Goal: Task Accomplishment & Management: Manage account settings

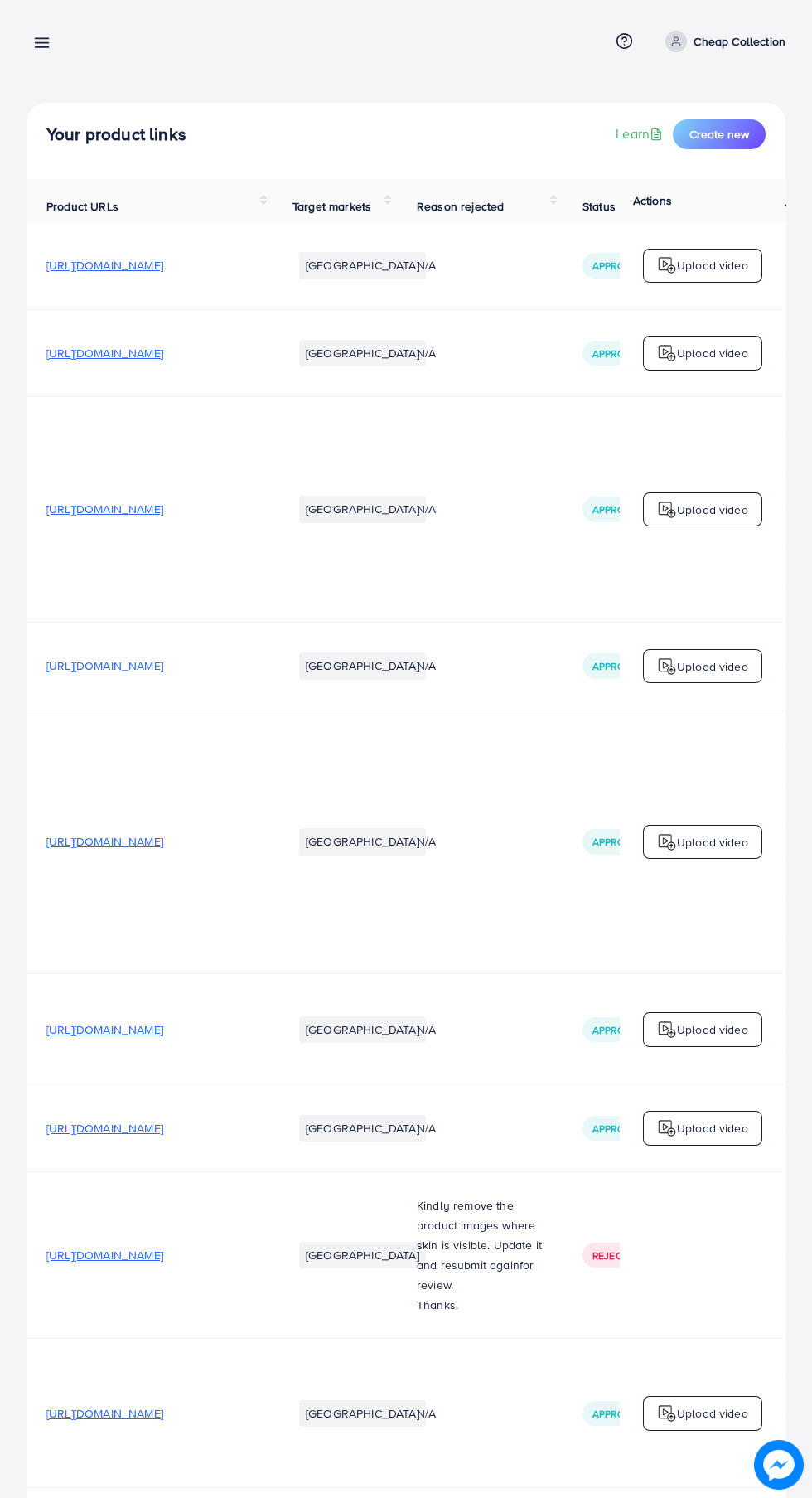
click at [42, 47] on line at bounding box center [43, 47] width 14 height 0
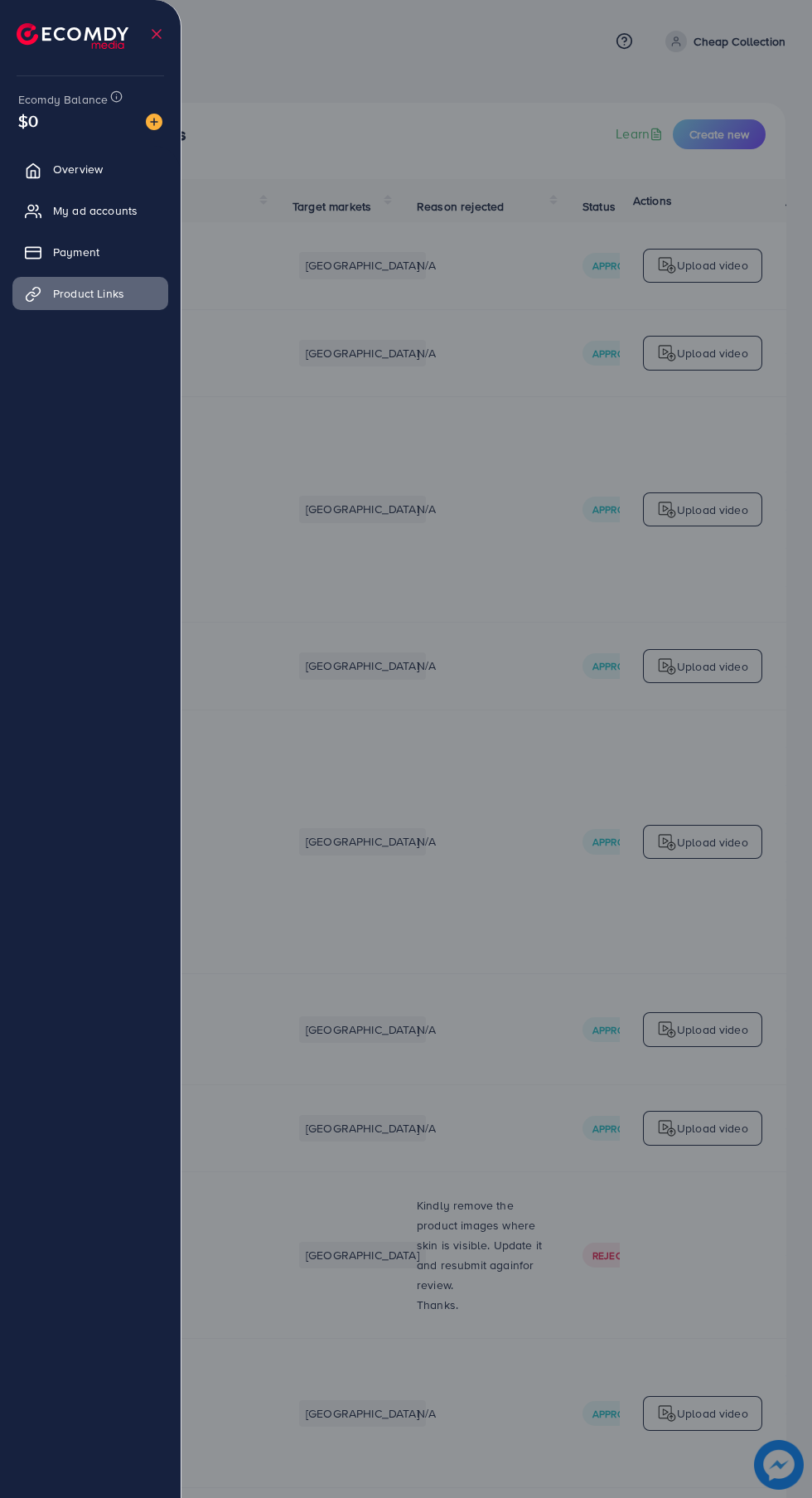
click at [112, 213] on span "My ad accounts" at bounding box center [95, 210] width 84 height 16
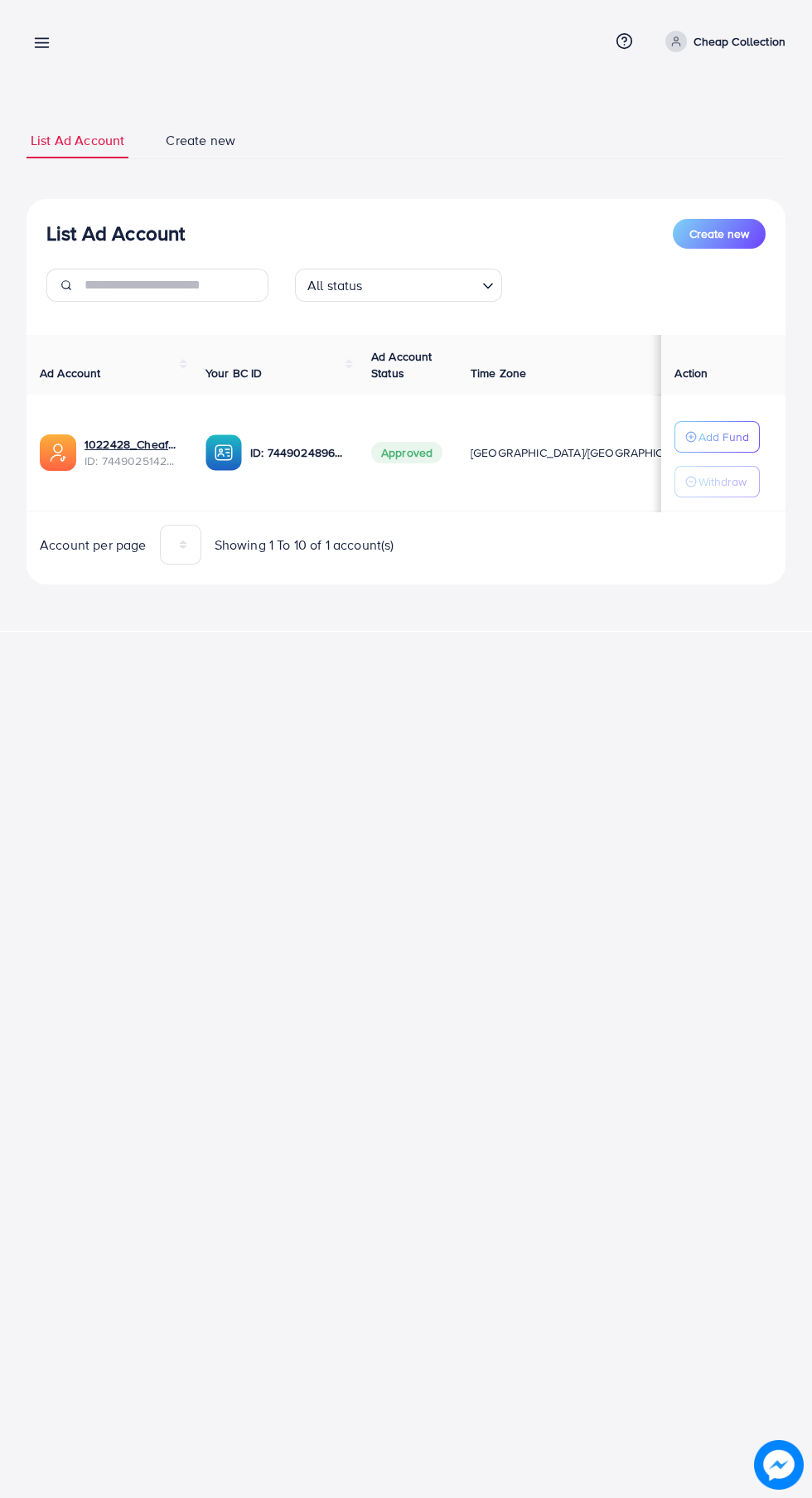
click at [43, 34] on icon at bounding box center [42, 43] width 17 height 17
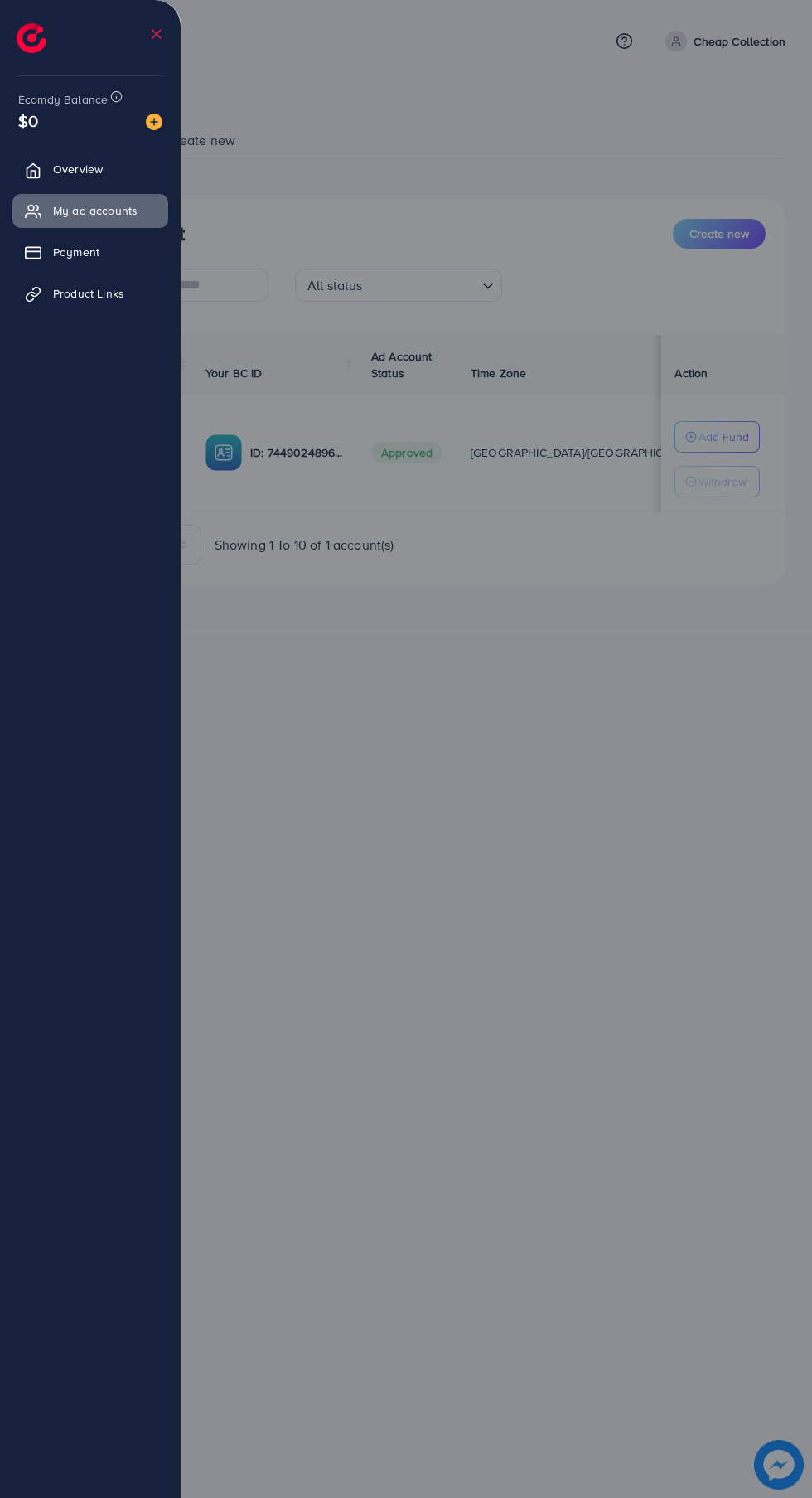
click at [88, 869] on ul "Overview My ad accounts Payment Product Links" at bounding box center [90, 779] width 181 height 1267
click at [347, 818] on div at bounding box center [406, 898] width 812 height 1797
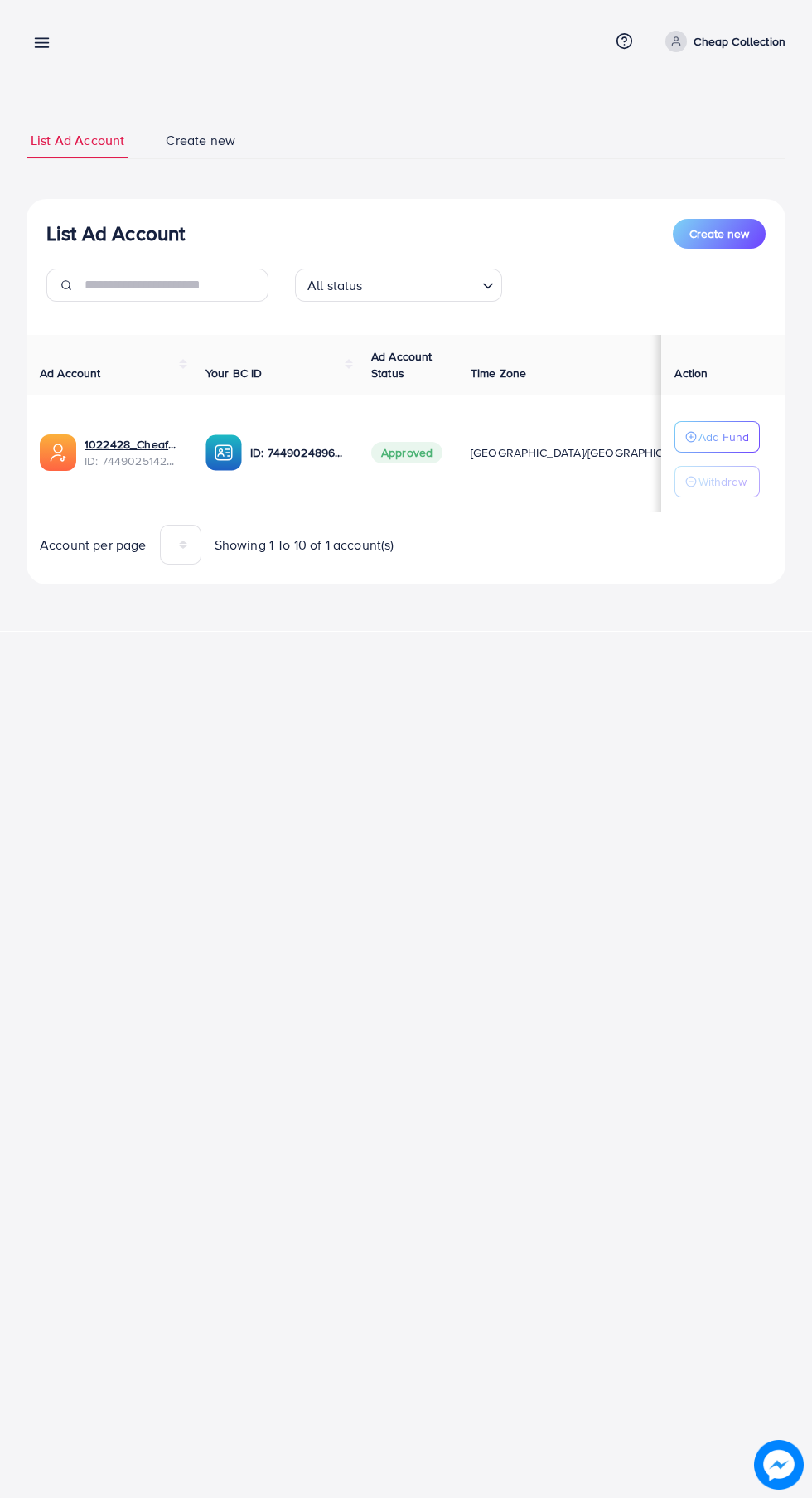
click at [47, 43] on line at bounding box center [43, 43] width 14 height 0
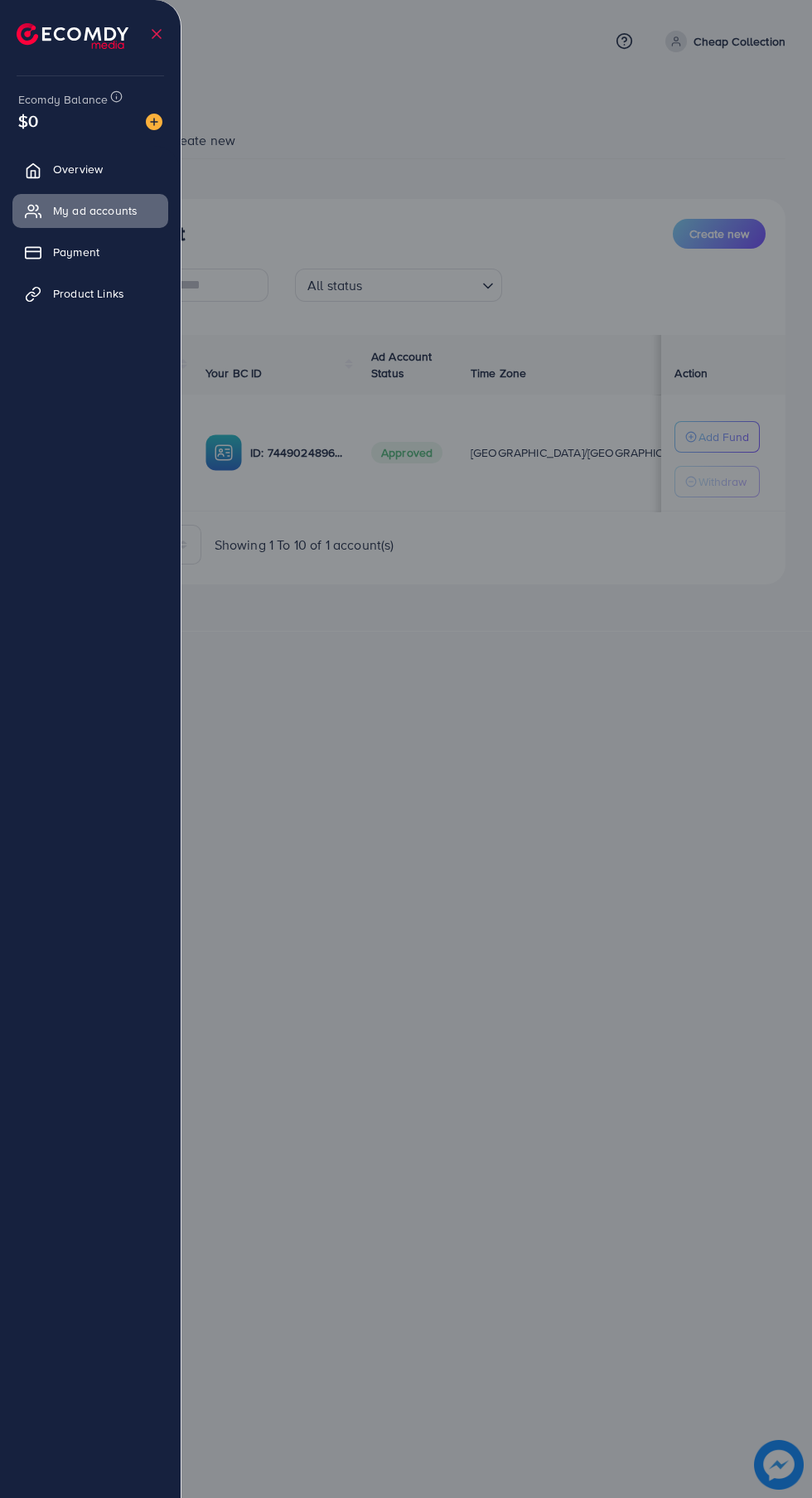
click at [79, 252] on span "Payment" at bounding box center [76, 251] width 46 height 16
